Goal: Transaction & Acquisition: Purchase product/service

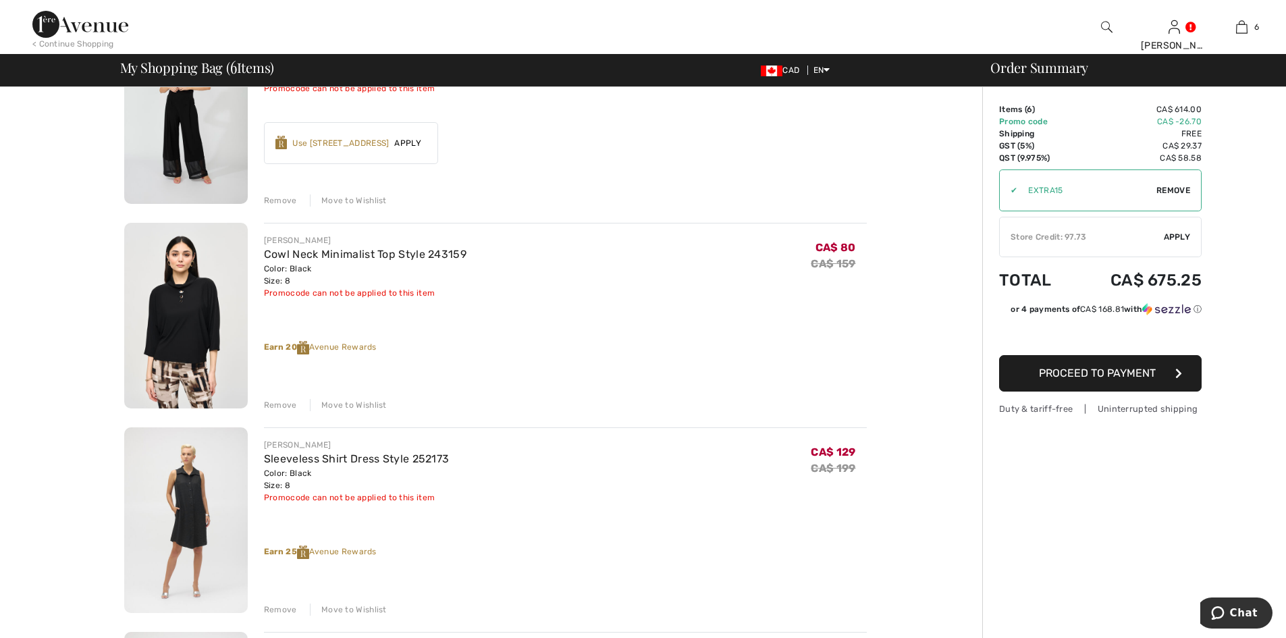
scroll to position [270, 0]
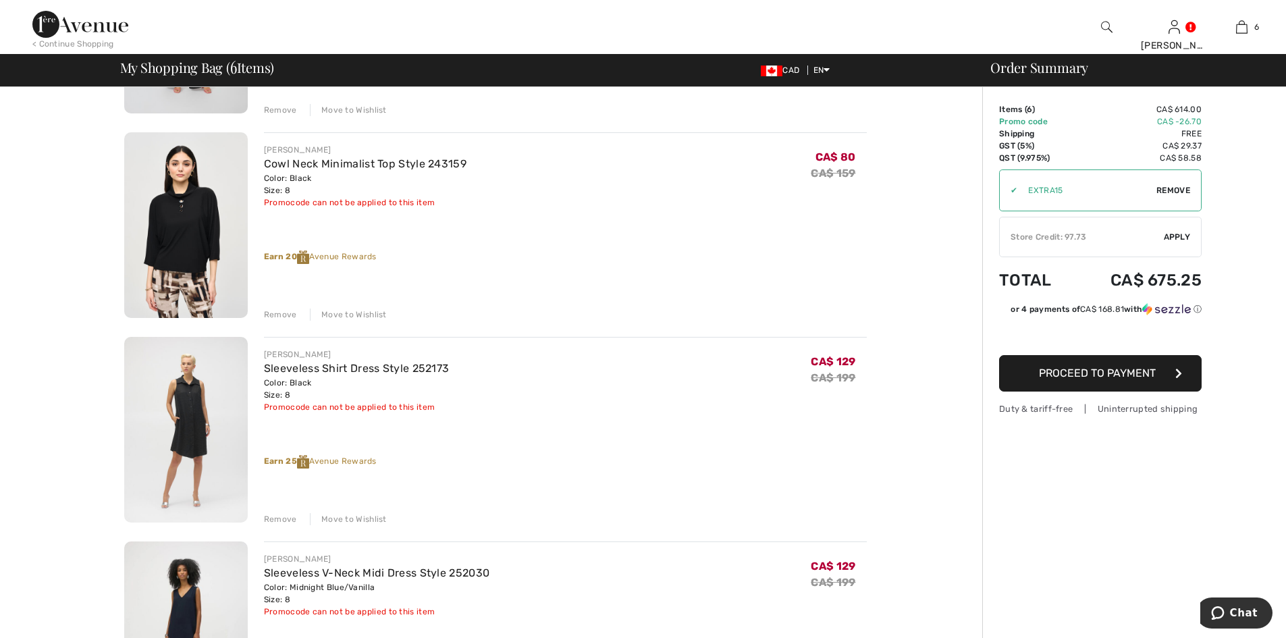
click at [283, 518] on div "Remove" at bounding box center [280, 519] width 33 height 12
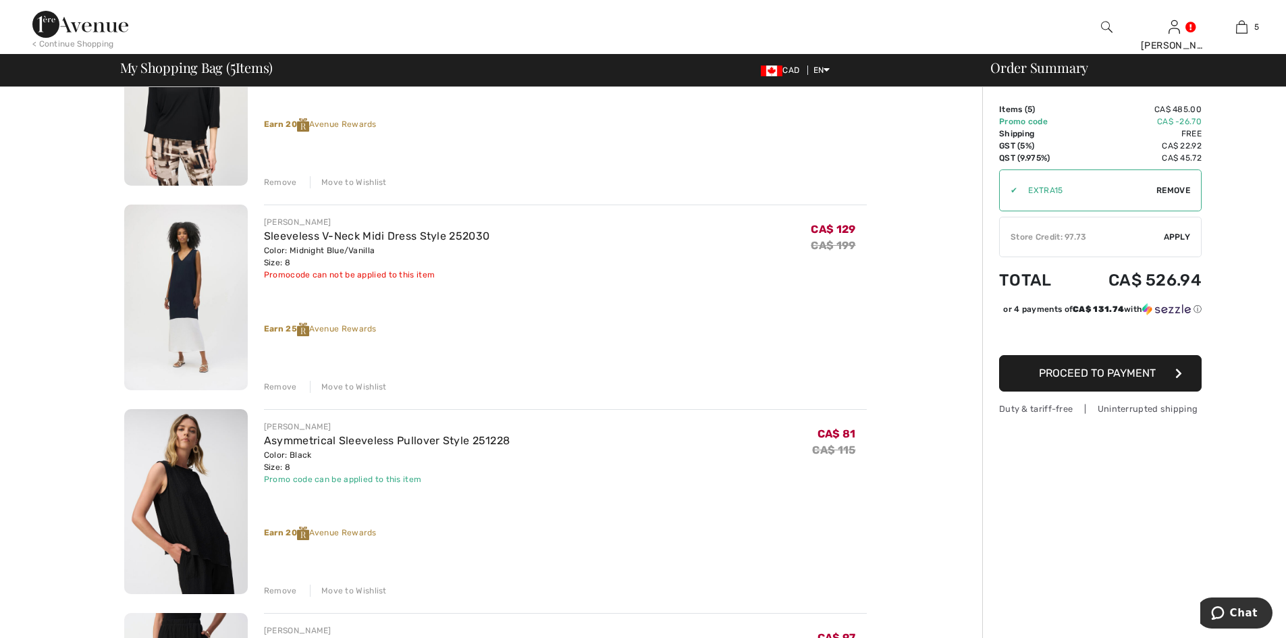
scroll to position [405, 0]
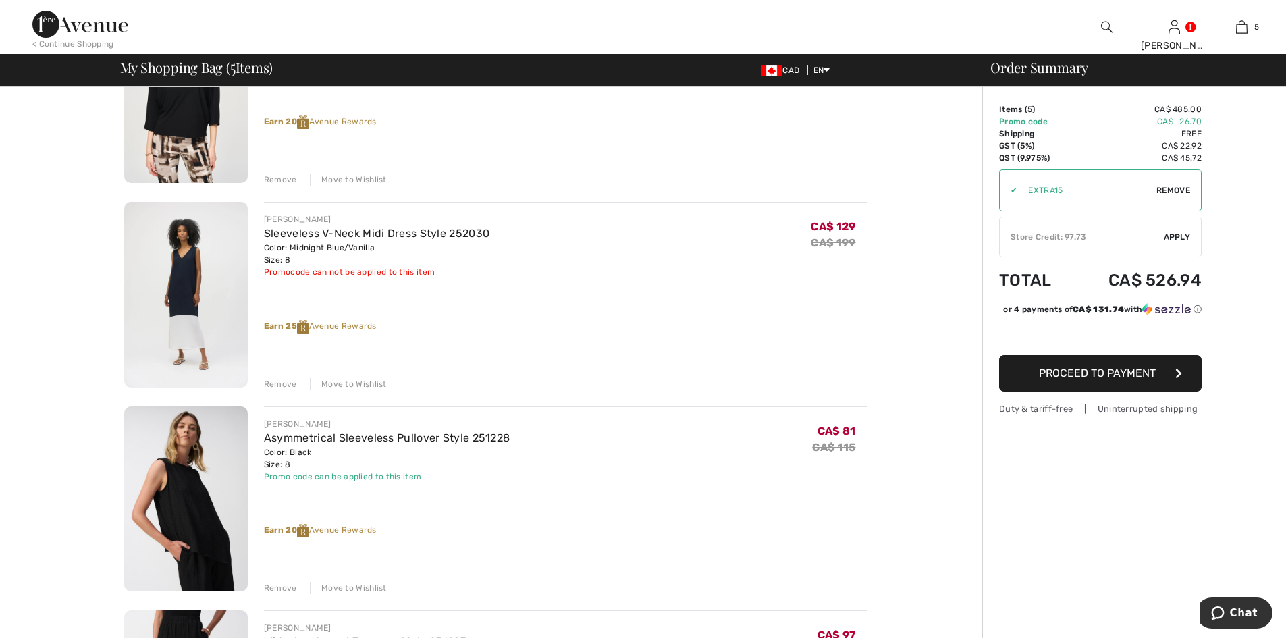
click at [277, 384] on div "Remove" at bounding box center [280, 384] width 33 height 12
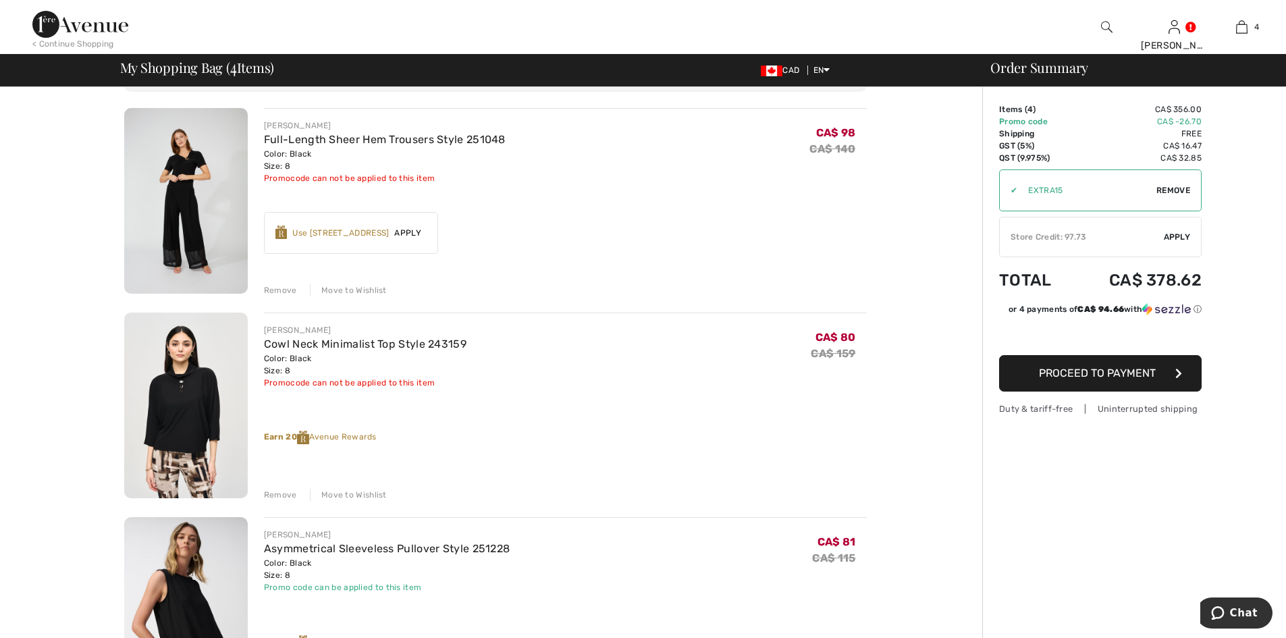
scroll to position [0, 0]
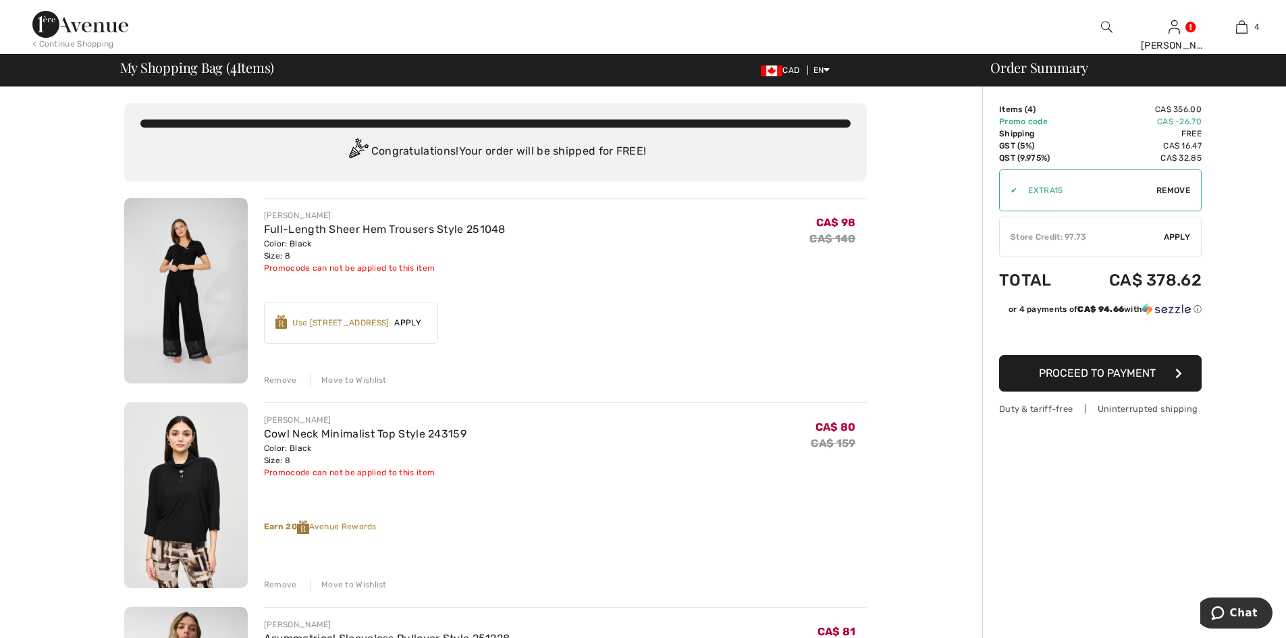
click at [203, 269] on img at bounding box center [186, 291] width 124 height 186
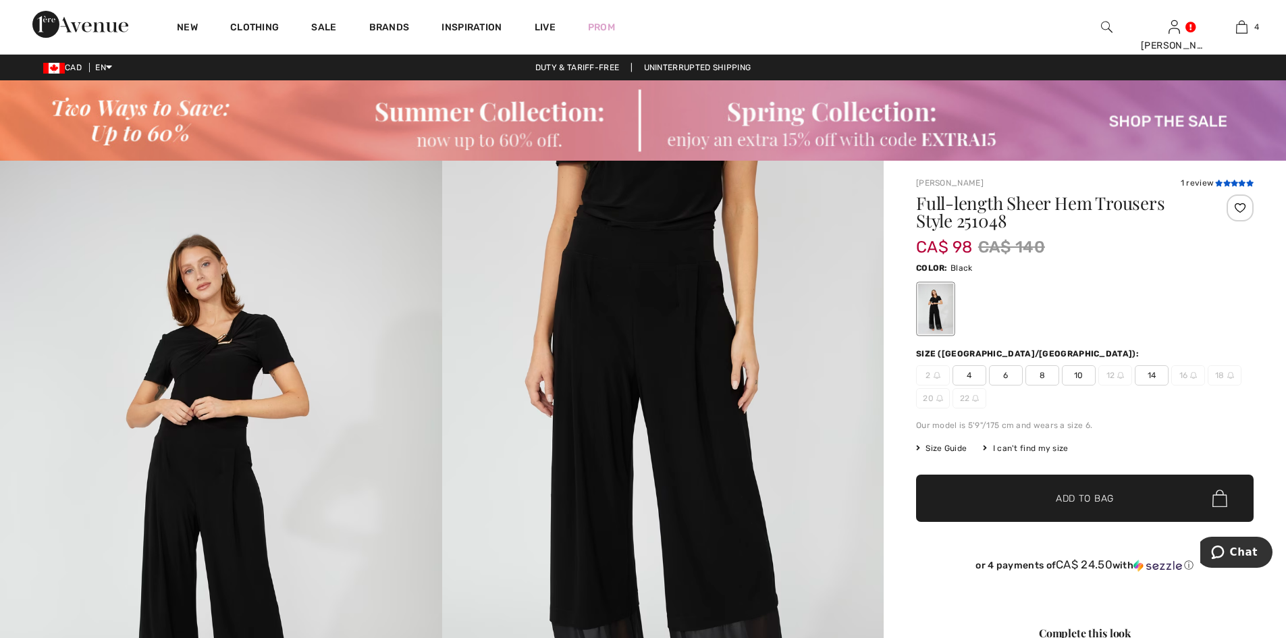
click at [1215, 182] on icon at bounding box center [1218, 183] width 7 height 7
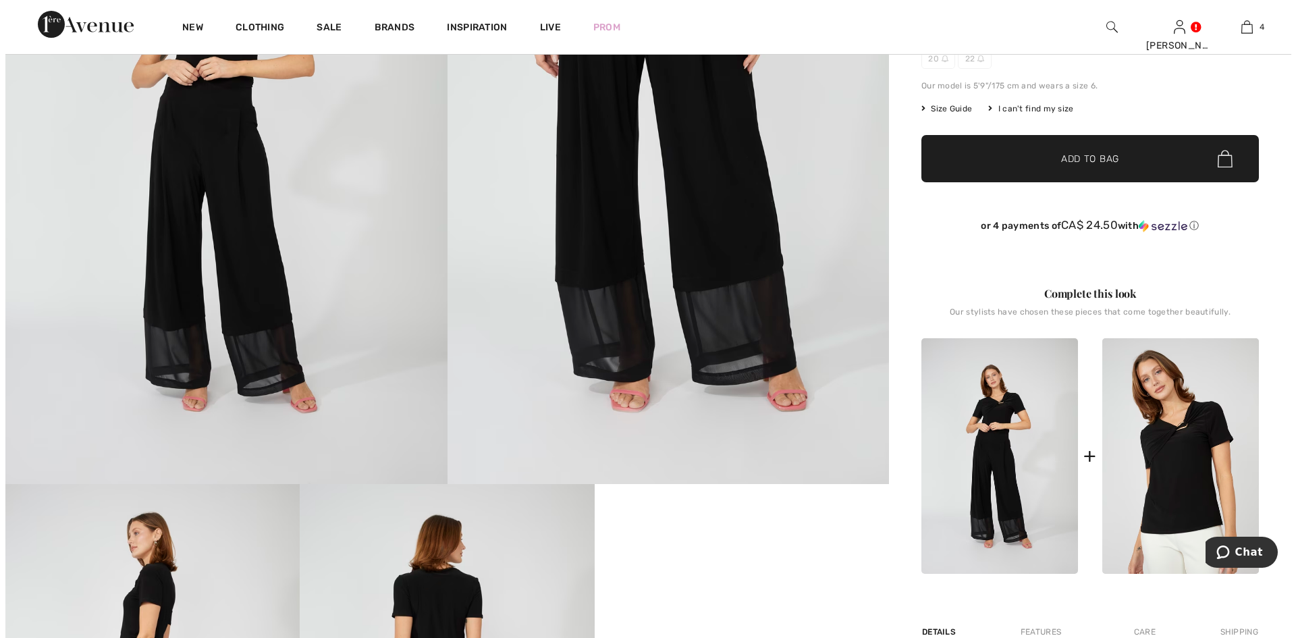
scroll to position [70, 0]
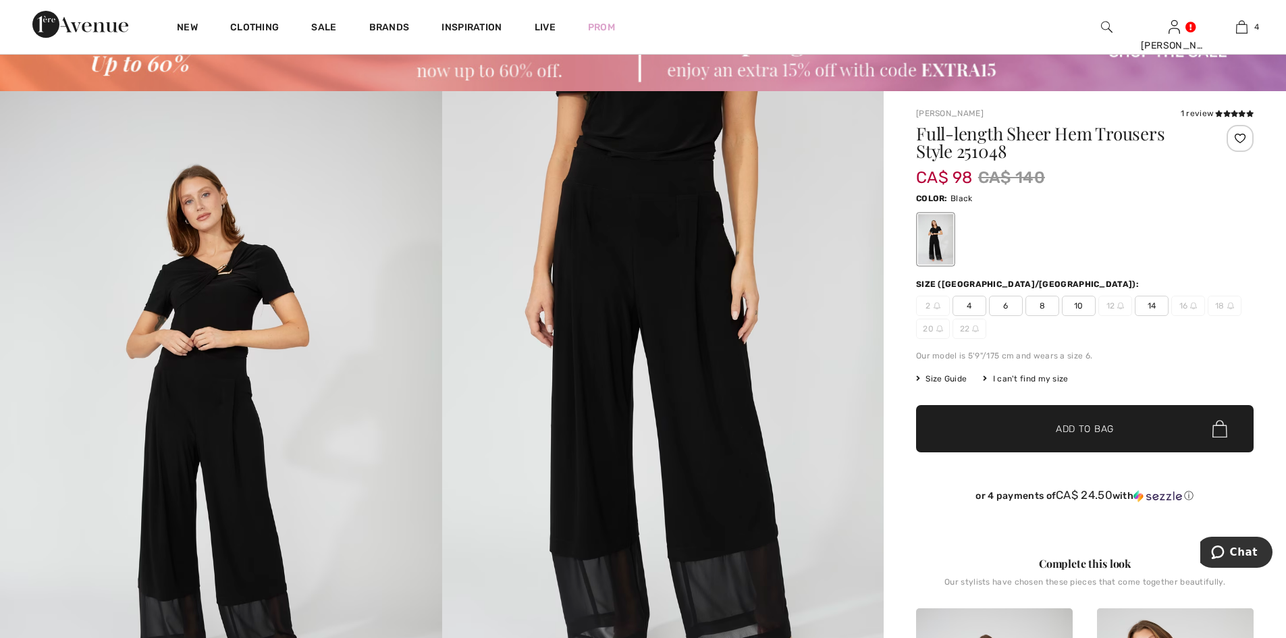
click at [209, 387] on img at bounding box center [221, 422] width 442 height 663
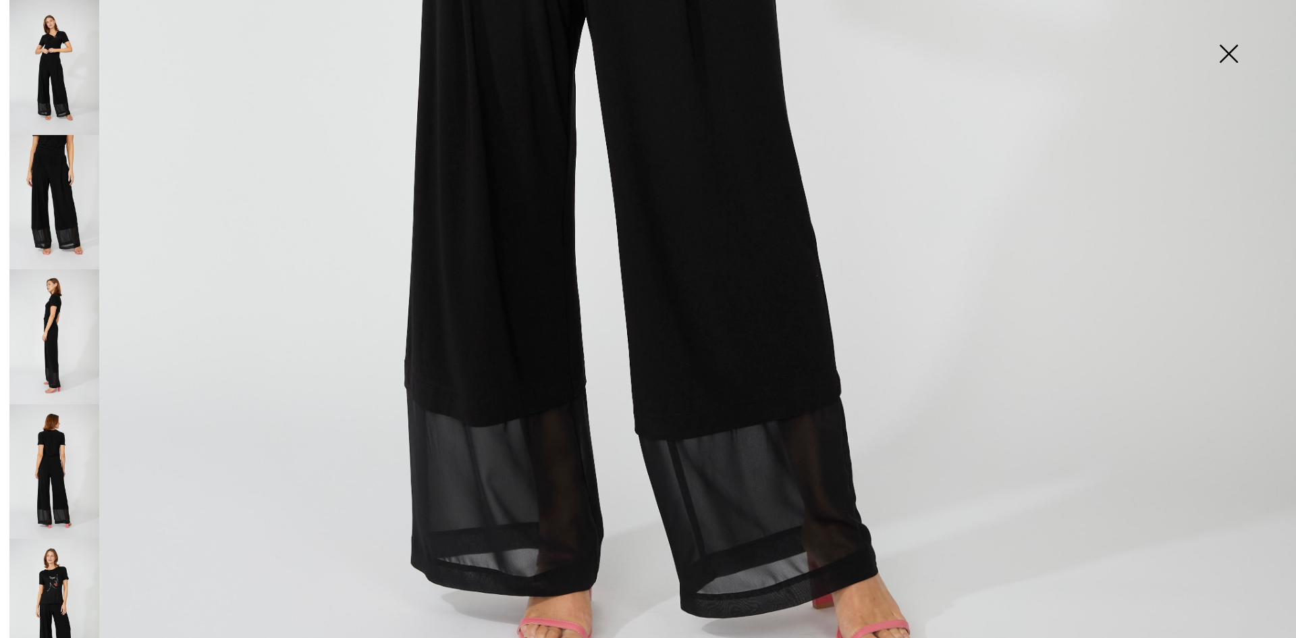
scroll to position [1080, 0]
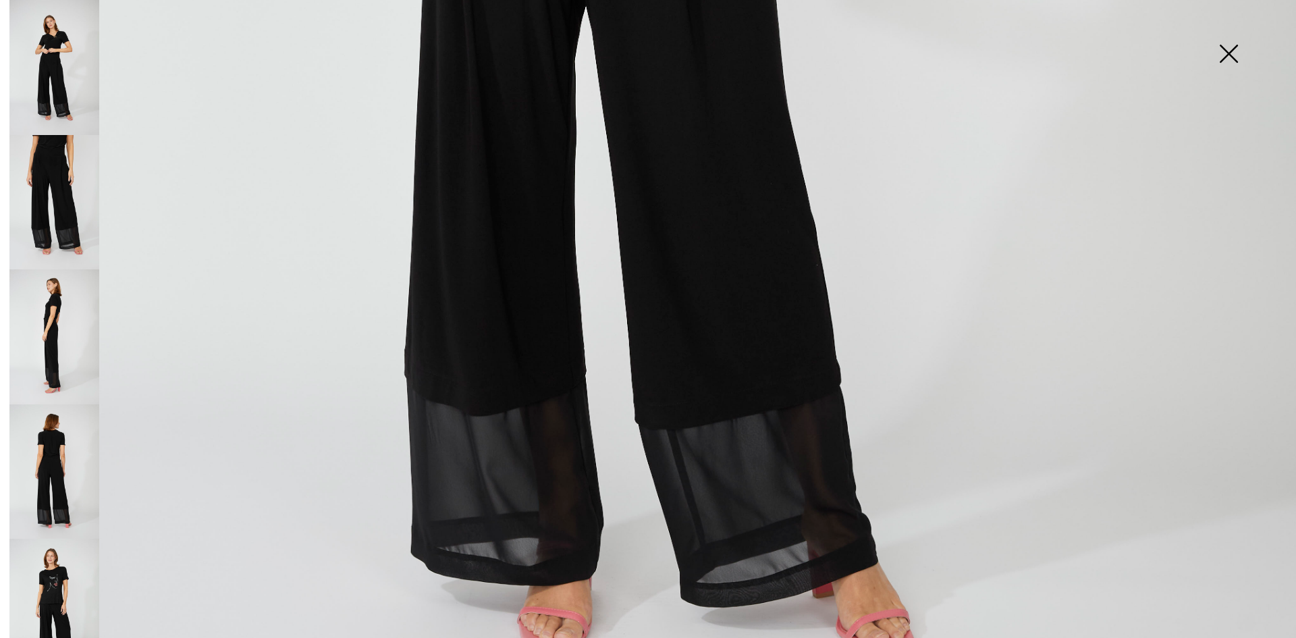
click at [55, 186] on img at bounding box center [54, 202] width 90 height 135
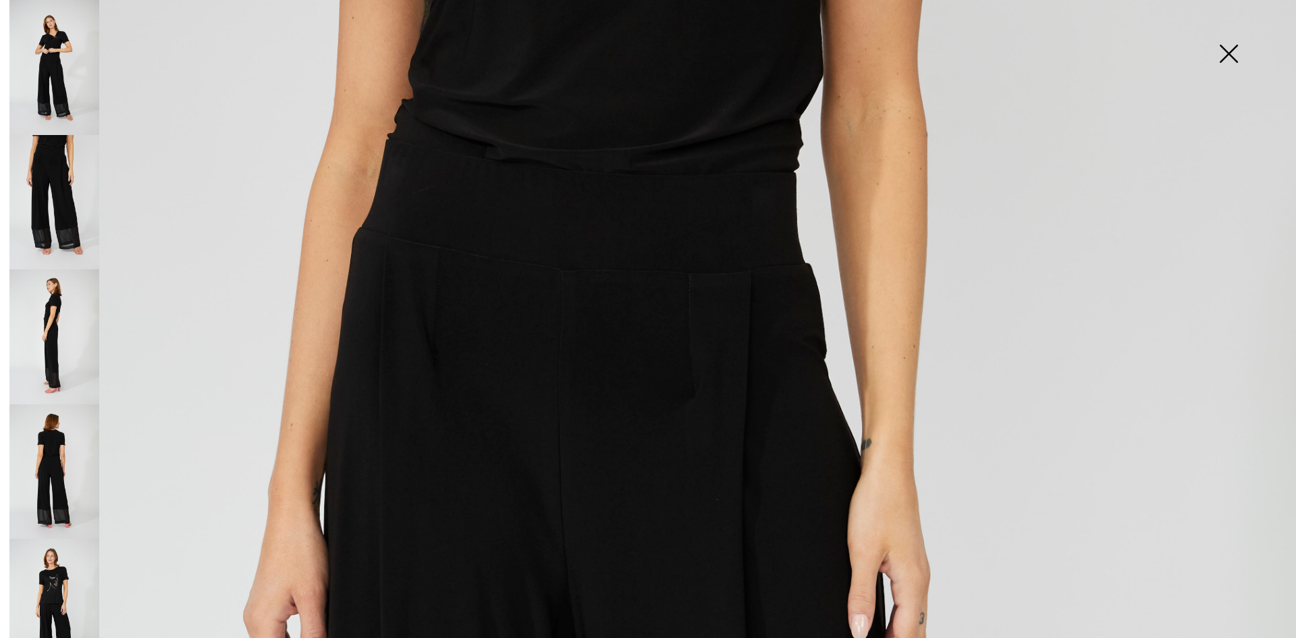
scroll to position [0, 0]
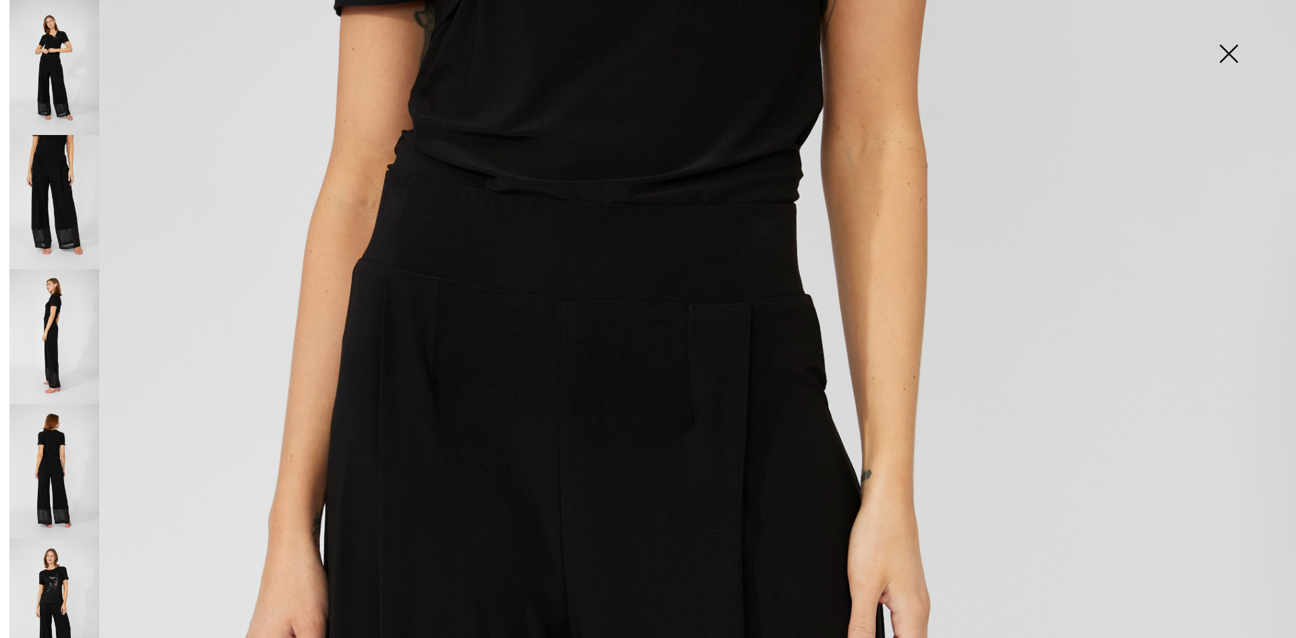
click at [52, 420] on img at bounding box center [54, 471] width 90 height 135
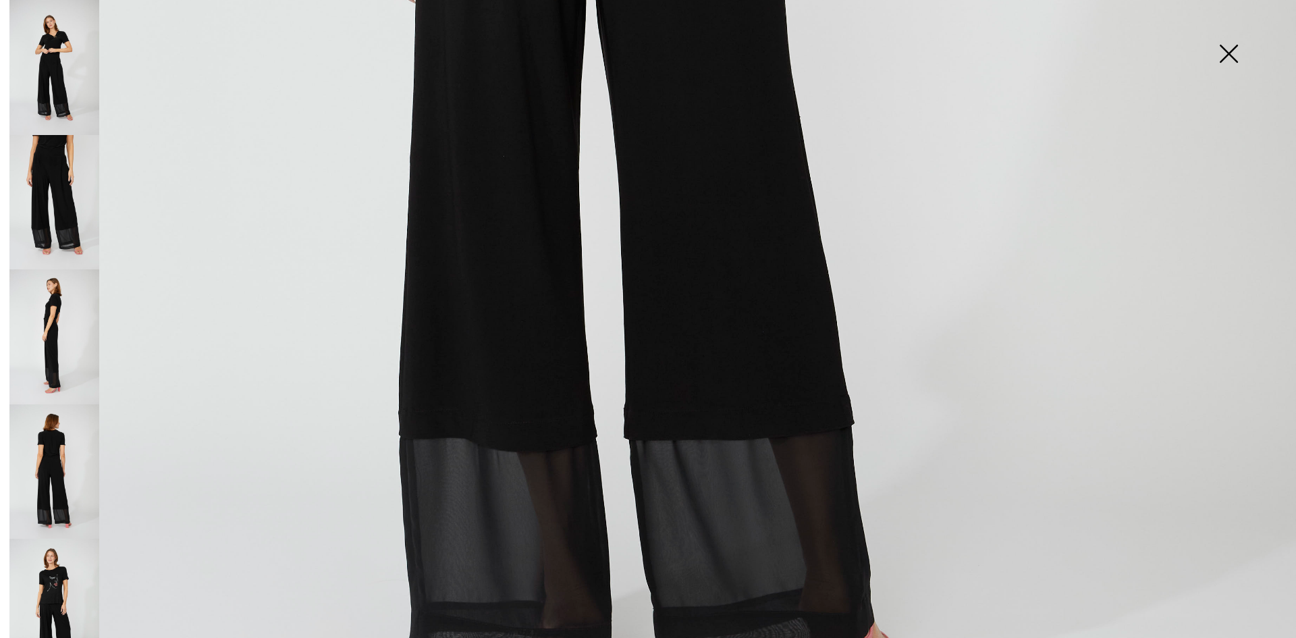
scroll to position [1215, 0]
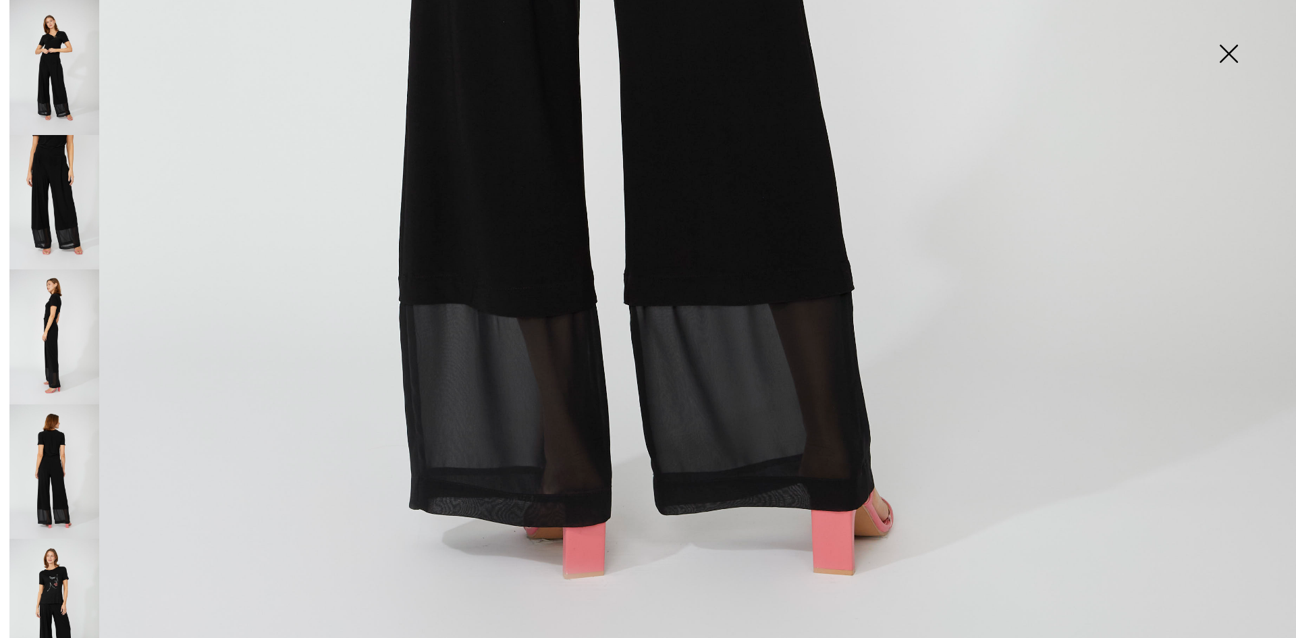
click at [63, 439] on img at bounding box center [54, 471] width 90 height 135
click at [53, 435] on img at bounding box center [54, 471] width 90 height 135
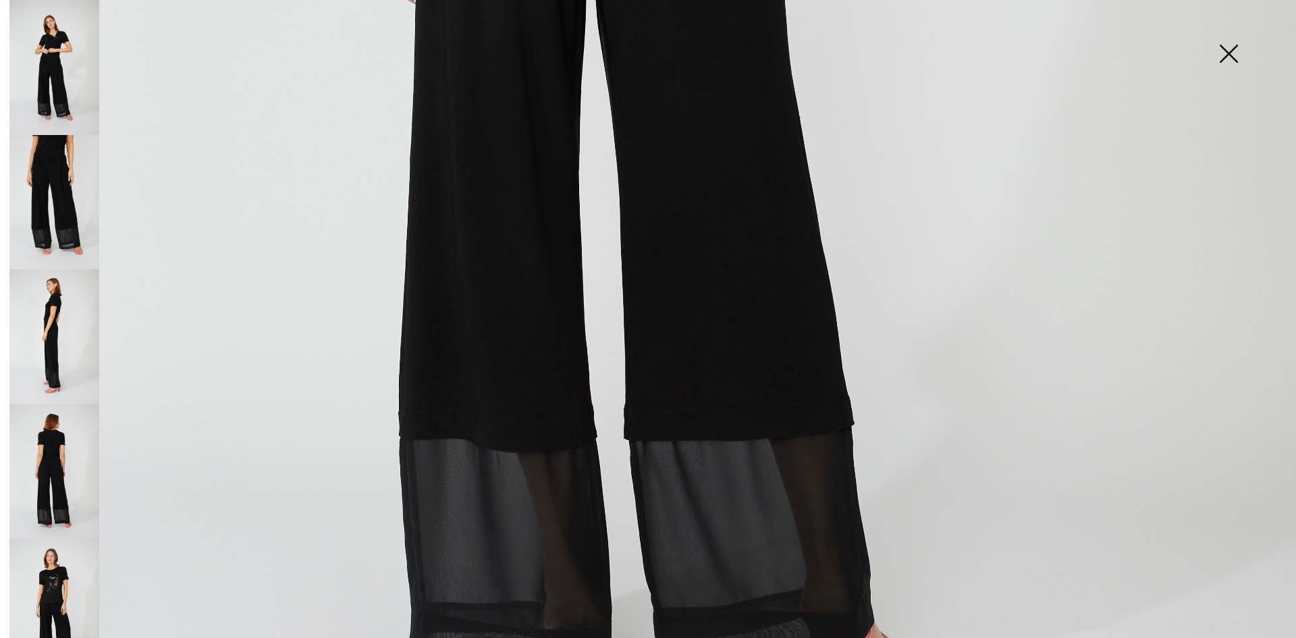
scroll to position [10, 0]
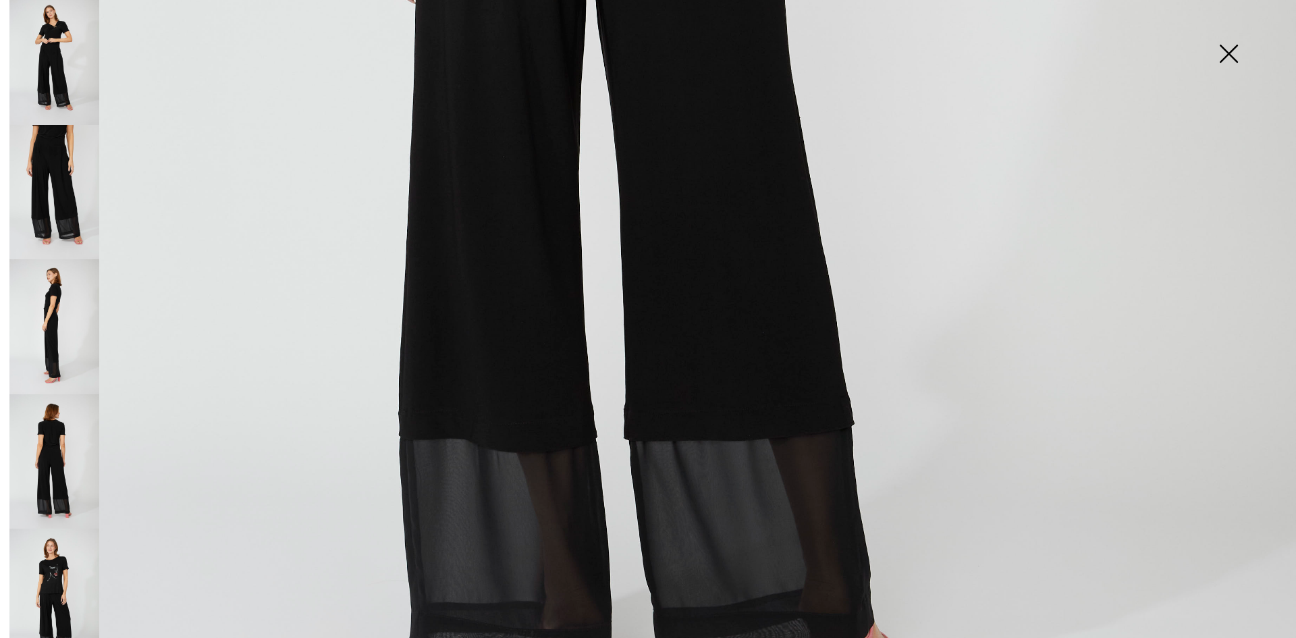
click at [55, 580] on img at bounding box center [54, 595] width 90 height 135
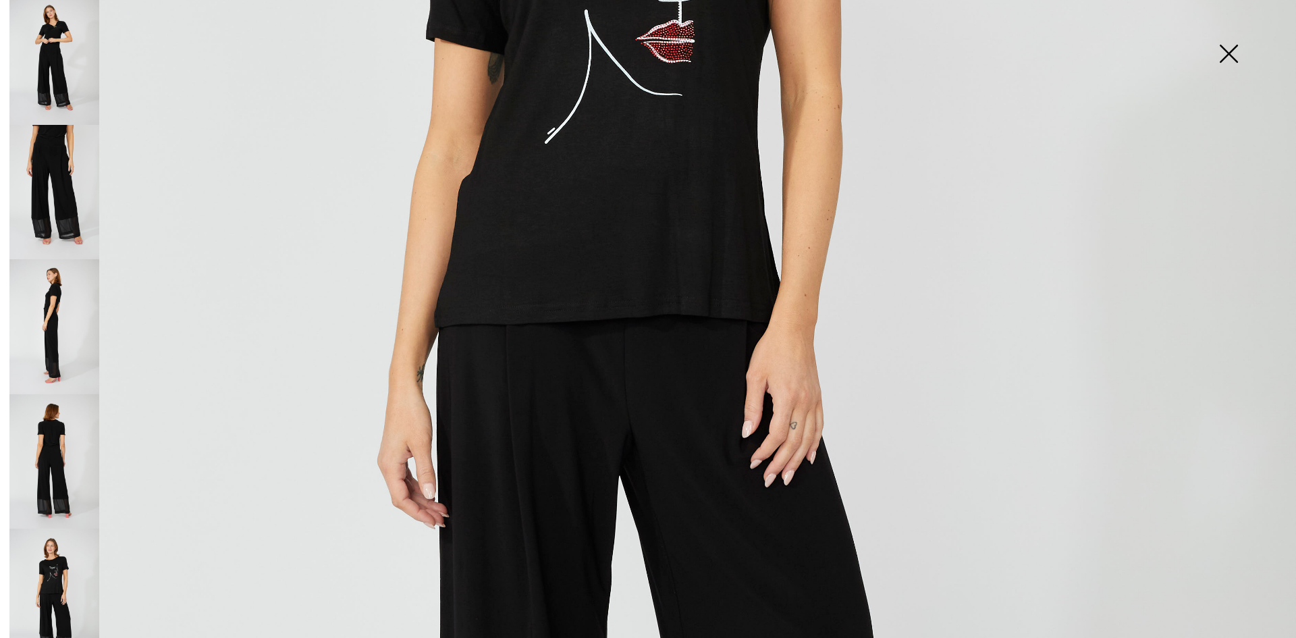
scroll to position [405, 0]
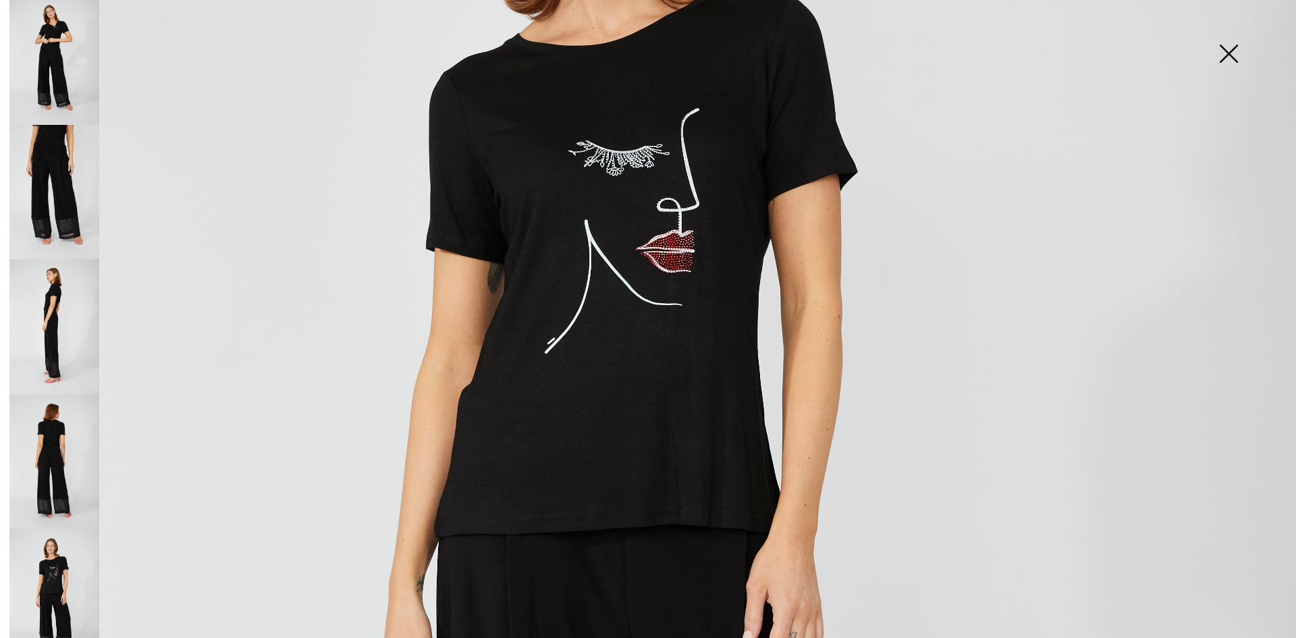
click at [46, 61] on img at bounding box center [54, 57] width 90 height 135
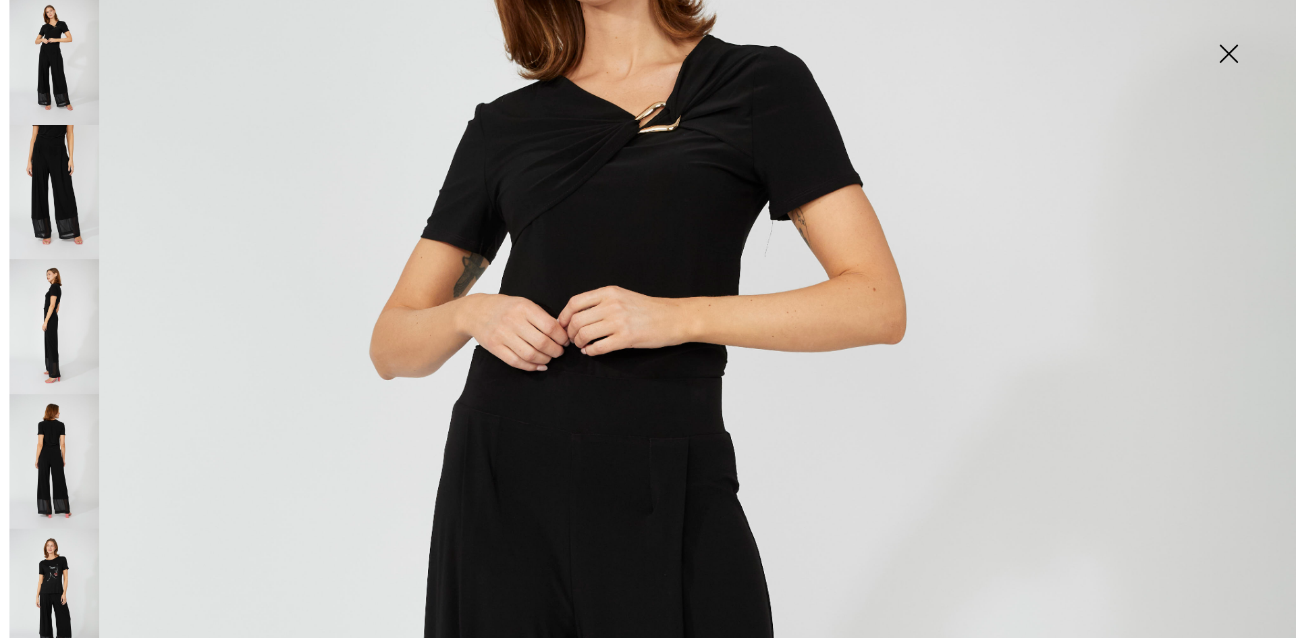
click at [560, 391] on img at bounding box center [648, 567] width 1296 height 1944
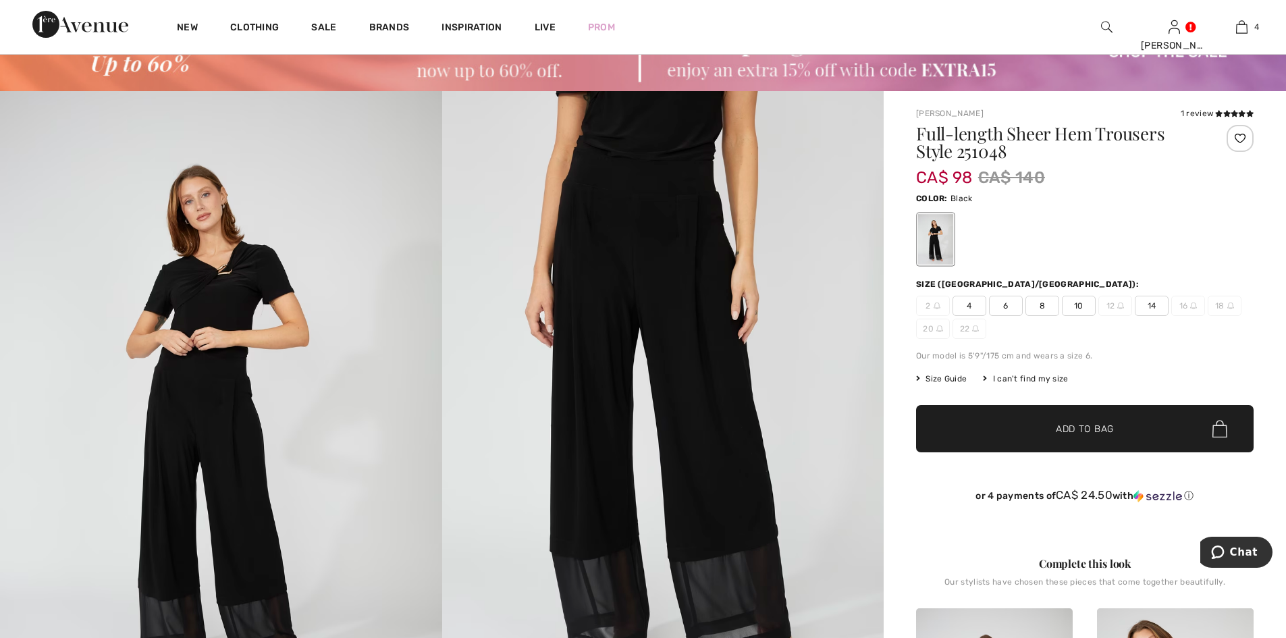
click at [204, 373] on img at bounding box center [221, 422] width 442 height 663
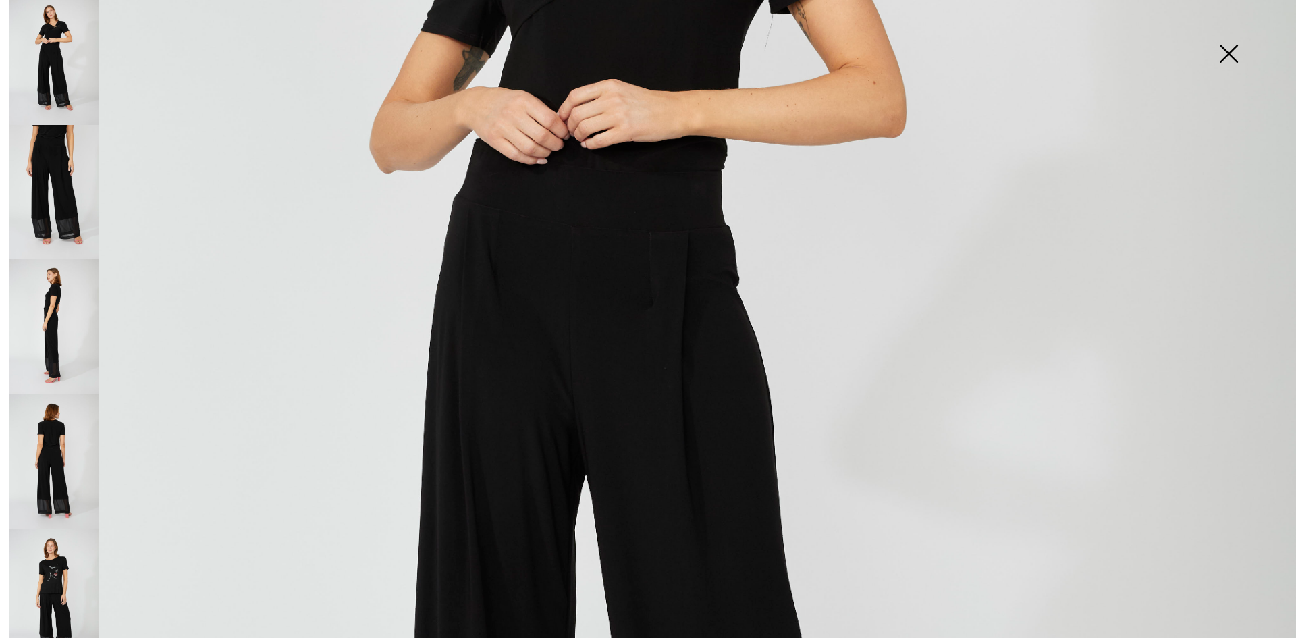
scroll to position [607, 0]
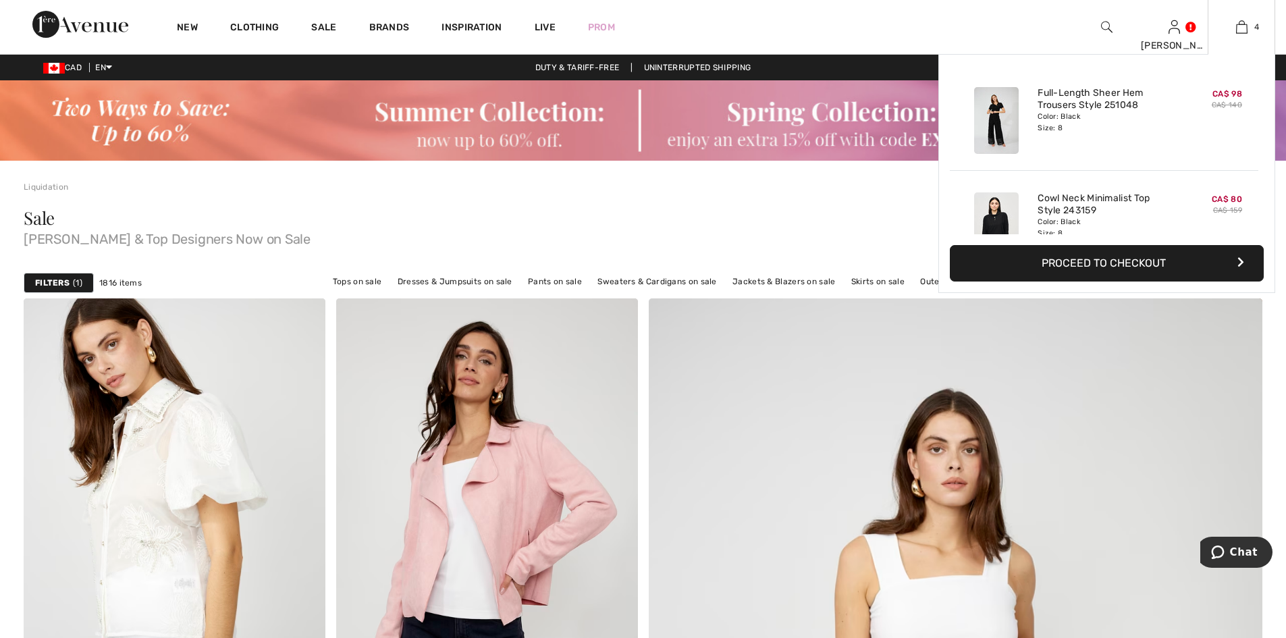
click at [1137, 268] on button "Proceed to Checkout" at bounding box center [1107, 263] width 314 height 36
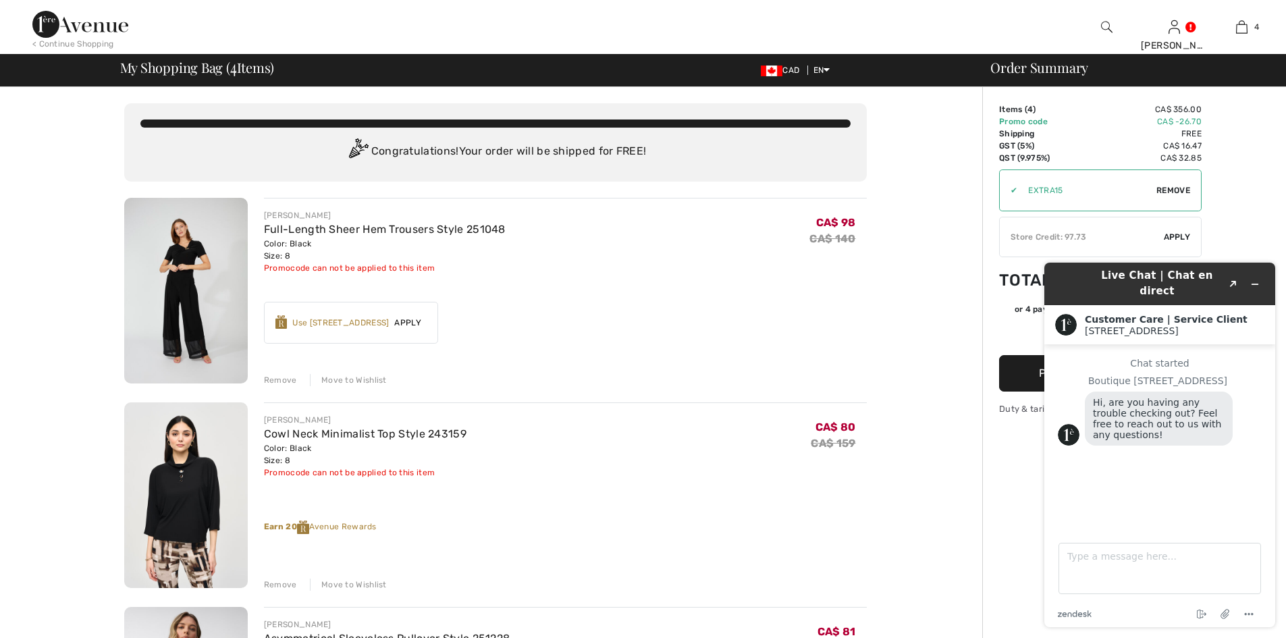
click at [280, 381] on div "Remove" at bounding box center [280, 380] width 33 height 12
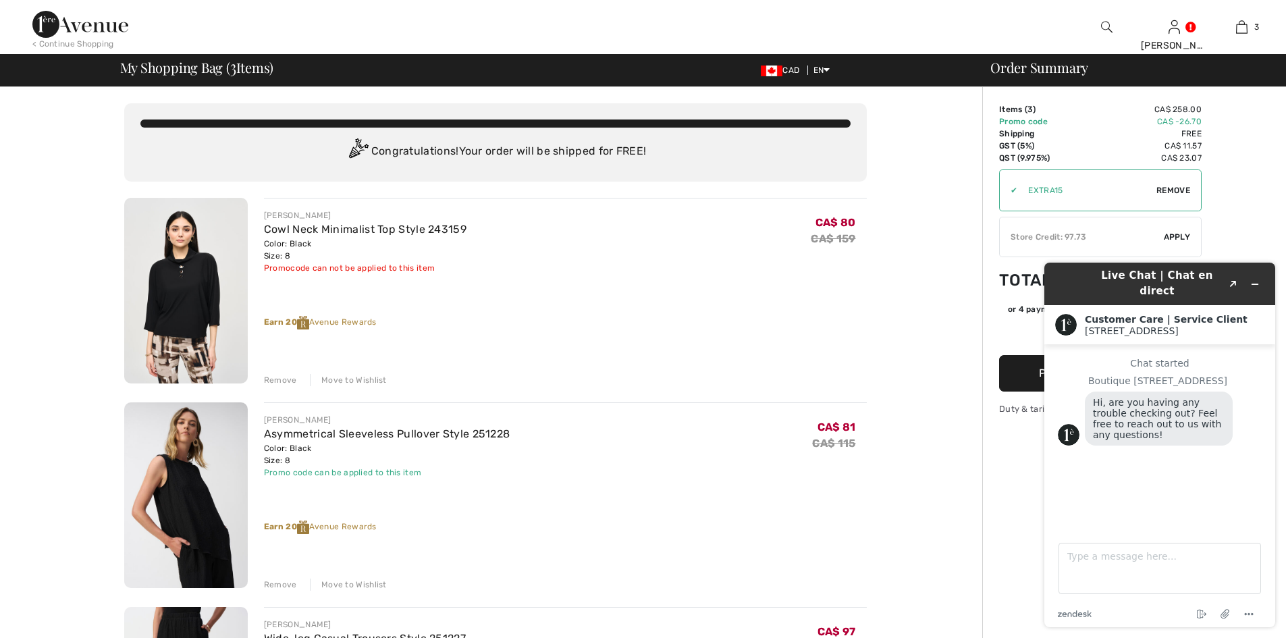
scroll to position [67, 0]
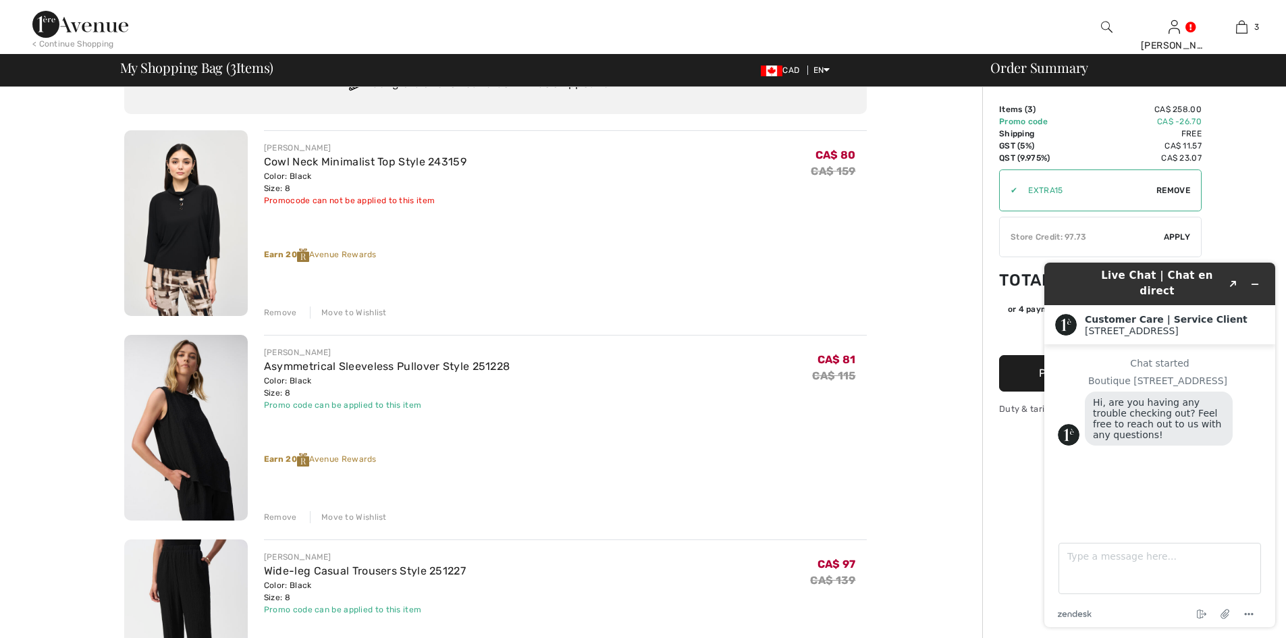
click at [1176, 231] on span "Apply" at bounding box center [1177, 237] width 27 height 12
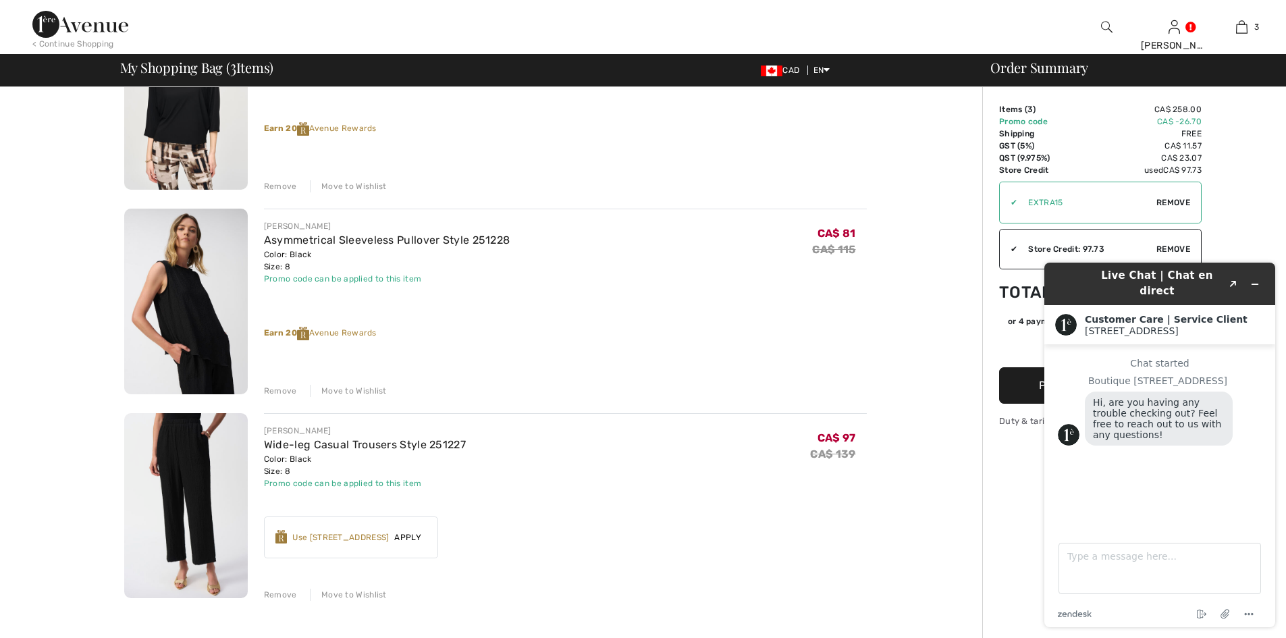
scroll to position [202, 0]
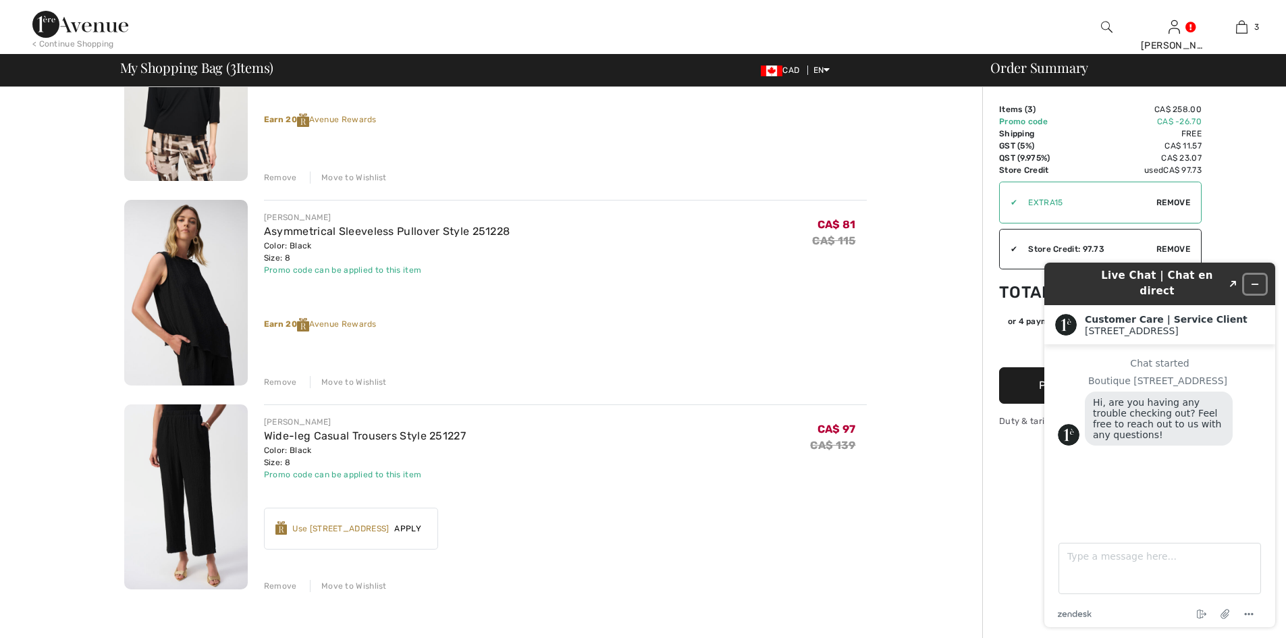
click at [1253, 279] on icon "Minimize widget" at bounding box center [1254, 283] width 9 height 9
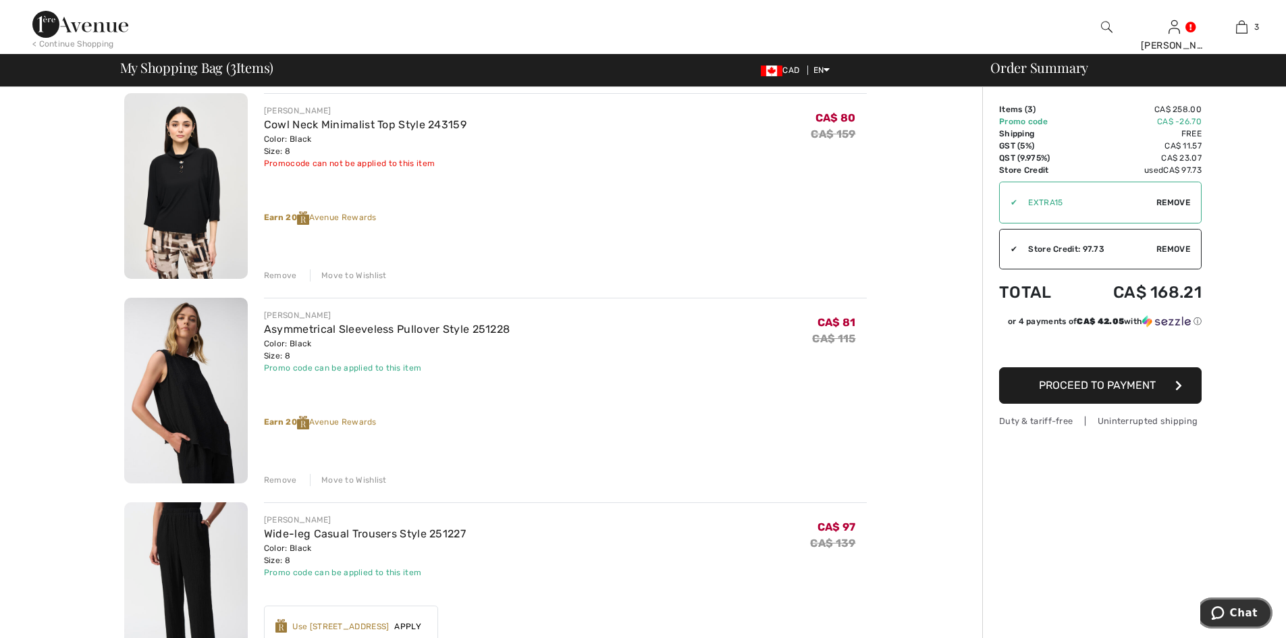
scroll to position [135, 0]
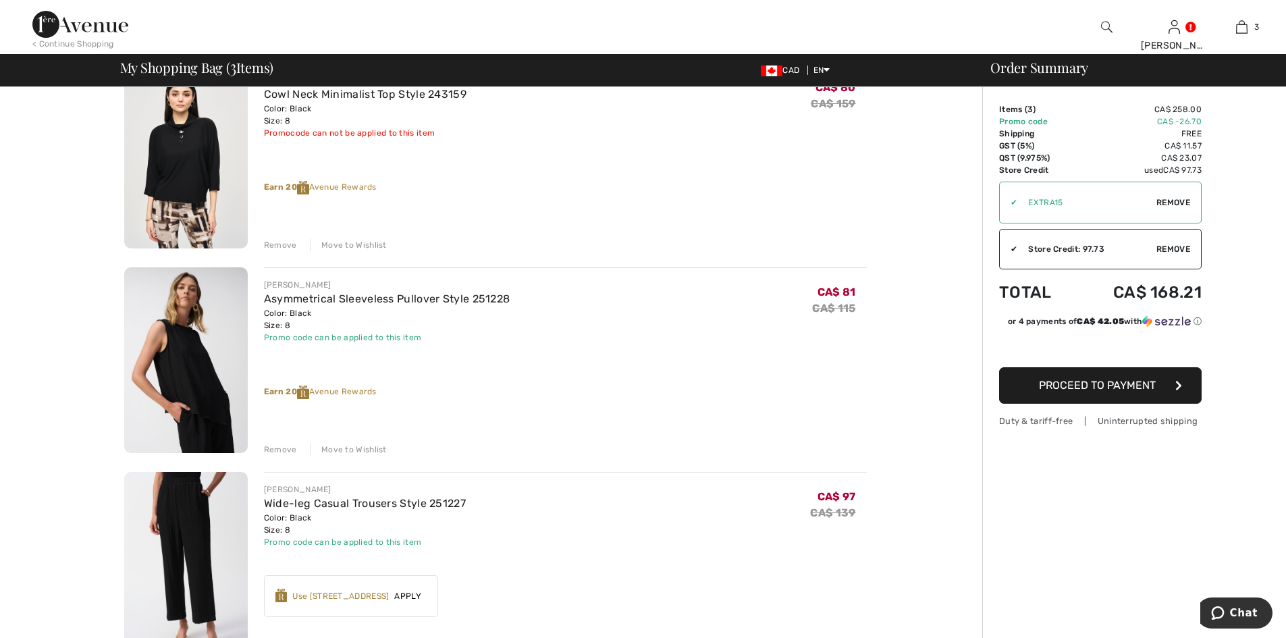
drag, startPoint x: 912, startPoint y: 368, endPoint x: 889, endPoint y: 407, distance: 45.7
drag, startPoint x: 889, startPoint y: 407, endPoint x: 783, endPoint y: 166, distance: 263.2
click at [783, 166] on div "JOSEPH RIBKOFF Cowl Neck Minimalist Top Style 243159 Color: Black Size: 8 Final…" at bounding box center [565, 157] width 603 height 188
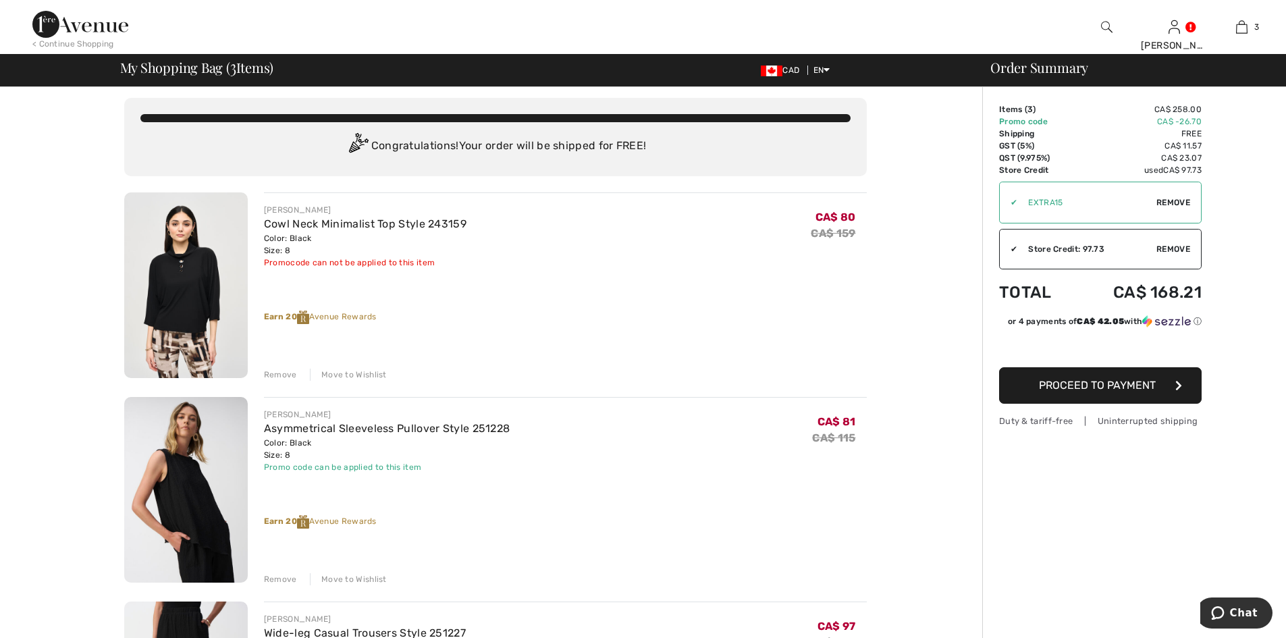
scroll to position [0, 0]
